Goal: Task Accomplishment & Management: Manage account settings

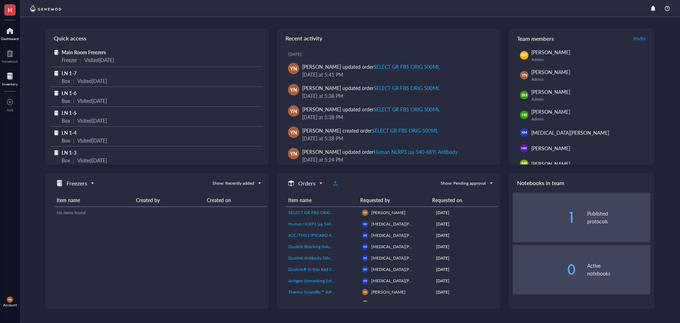
click at [11, 78] on div at bounding box center [10, 76] width 16 height 11
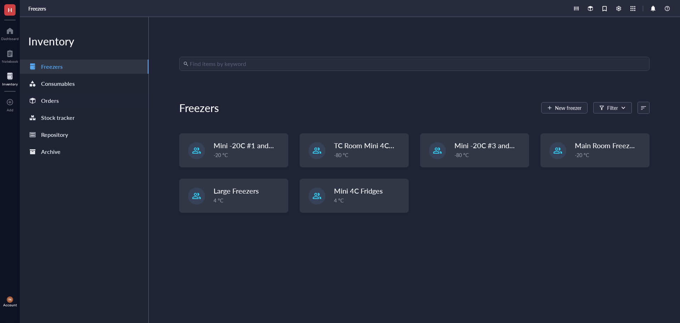
click at [67, 97] on div "Orders" at bounding box center [84, 101] width 129 height 14
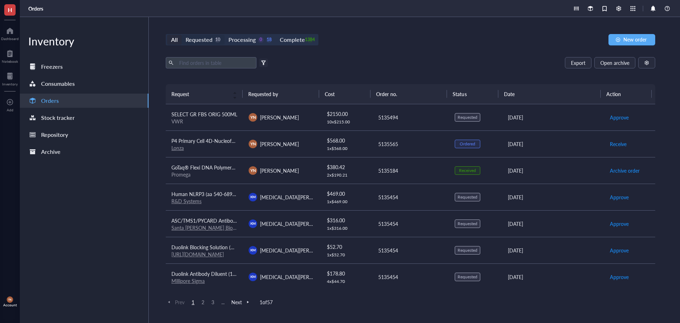
click at [212, 39] on div "Requested" at bounding box center [199, 40] width 27 height 10
click at [182, 35] on input "Requested 10" at bounding box center [182, 35] width 0 height 0
click at [259, 42] on div "0" at bounding box center [261, 40] width 6 height 6
click at [225, 35] on input "Processing 0 18" at bounding box center [225, 35] width 0 height 0
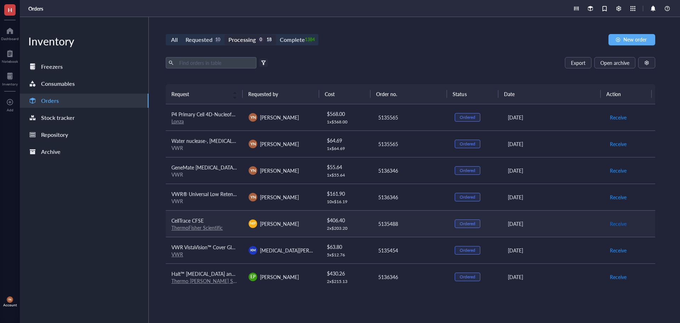
click at [614, 223] on span "Receive" at bounding box center [618, 224] width 17 height 8
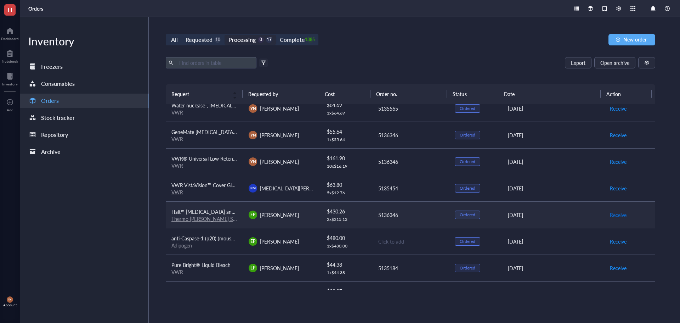
click at [612, 216] on span "Receive" at bounding box center [618, 215] width 17 height 8
click at [613, 216] on span "Receive" at bounding box center [618, 215] width 17 height 8
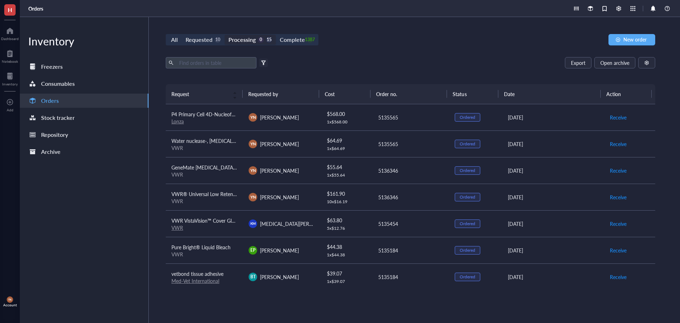
click at [42, 263] on div "Inventory Freezers Consumables Orders Stock tracker Repository Archive" at bounding box center [84, 170] width 129 height 306
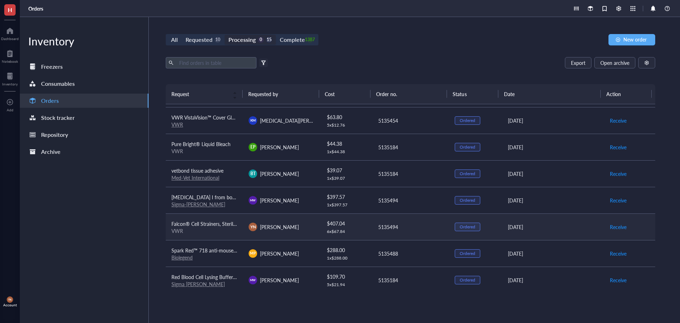
scroll to position [106, 0]
